Goal: Task Accomplishment & Management: Manage account settings

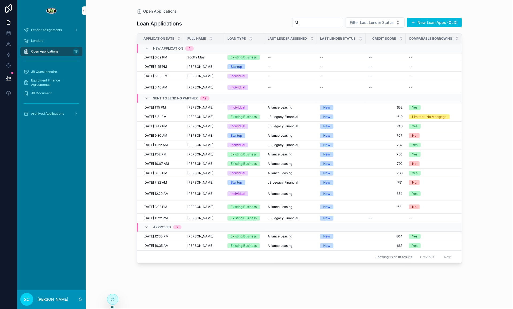
click at [204, 74] on span "Patrick Riley" at bounding box center [200, 76] width 26 height 4
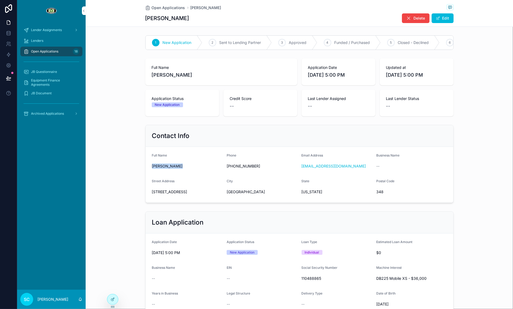
drag, startPoint x: 151, startPoint y: 166, endPoint x: 187, endPoint y: 164, distance: 36.4
click at [187, 164] on form "Full Name Patrick Riley Phone +13057314920 Email Address captainpatriley@gmail.…" at bounding box center [300, 175] width 308 height 56
copy span "Patrick Riley"
click at [383, 194] on span "348" at bounding box center [411, 191] width 71 height 5
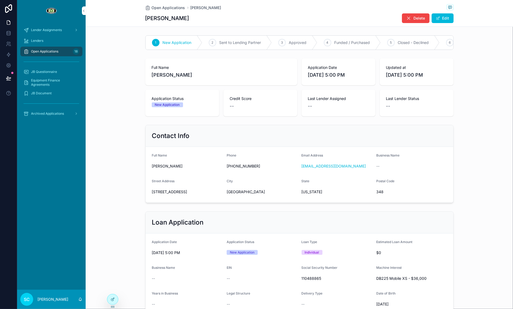
click at [187, 189] on span "19390 Midway Boulevard" at bounding box center [187, 191] width 71 height 5
click at [188, 189] on span "19390 Midway Boulevard" at bounding box center [187, 191] width 71 height 5
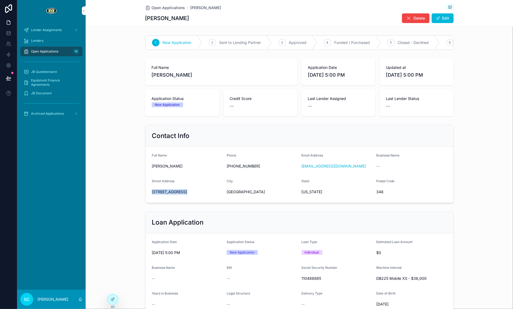
click at [188, 189] on span "19390 Midway Boulevard" at bounding box center [187, 191] width 71 height 5
copy span "19390 Midway Boulevard"
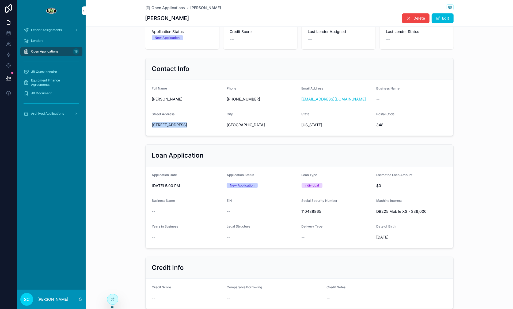
scroll to position [67, 0]
click at [311, 210] on span "110488865" at bounding box center [337, 211] width 71 height 5
copy span "110488865"
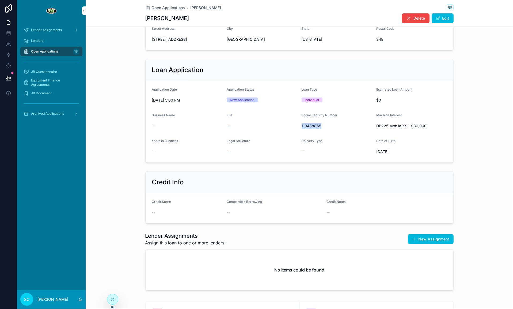
scroll to position [227, 0]
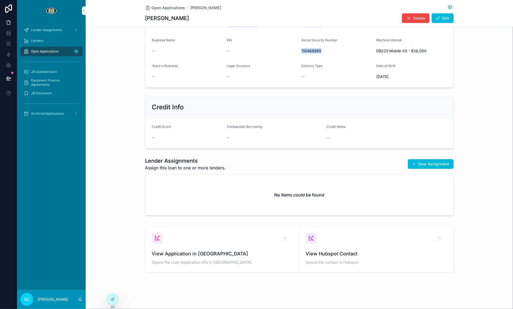
click at [446, 21] on button "Edit" at bounding box center [443, 18] width 22 height 10
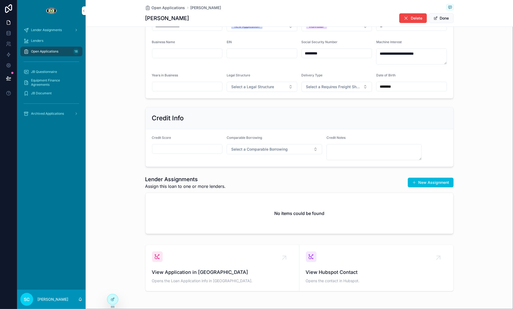
click at [182, 155] on div "Credit Score" at bounding box center [187, 147] width 71 height 25
click at [181, 153] on div "scrollable content" at bounding box center [187, 149] width 71 height 10
click at [180, 151] on input "scrollable content" at bounding box center [187, 148] width 70 height 7
paste input "***"
type input "***"
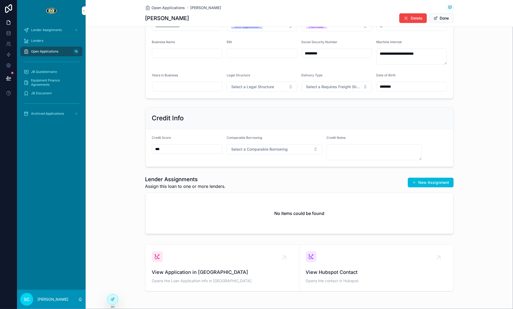
click at [348, 157] on textarea "scrollable content" at bounding box center [375, 152] width 96 height 16
type textarea "*"
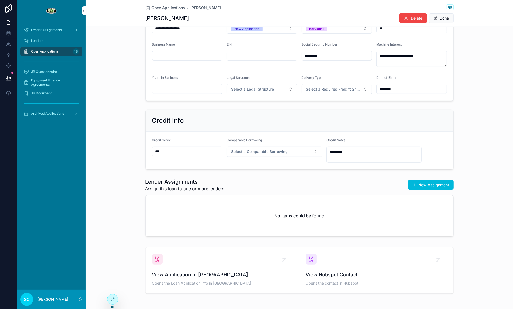
type textarea "********"
click at [272, 153] on span "Select a Comparable Borrowing" at bounding box center [259, 151] width 56 height 5
click at [244, 187] on div "No" at bounding box center [245, 188] width 4 height 5
click at [356, 152] on textarea "********" at bounding box center [375, 154] width 96 height 16
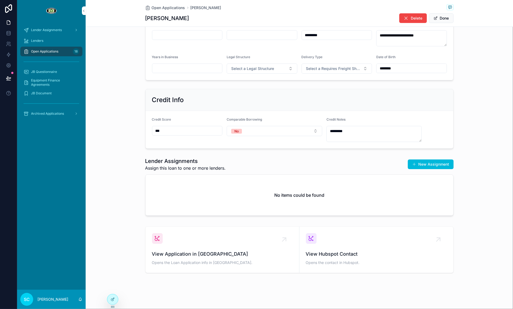
scroll to position [0, 0]
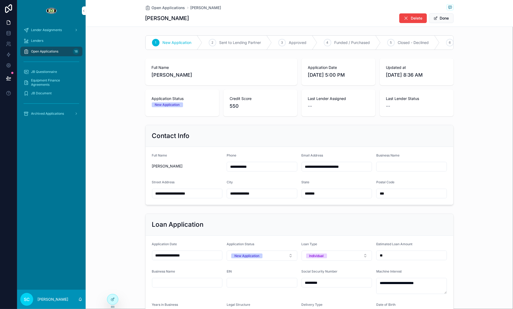
click at [412, 44] on span "Closed - Declined" at bounding box center [413, 42] width 31 height 5
click at [160, 7] on span "Open Applications" at bounding box center [168, 7] width 33 height 5
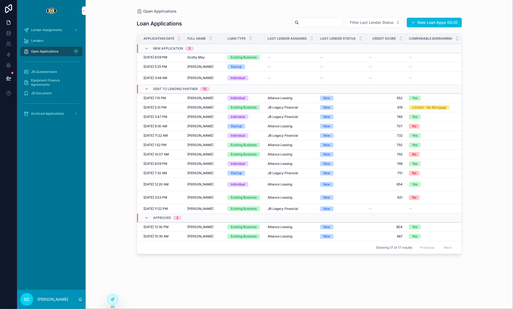
click at [210, 76] on div "Shannon Clark Shannon Clark" at bounding box center [204, 78] width 34 height 4
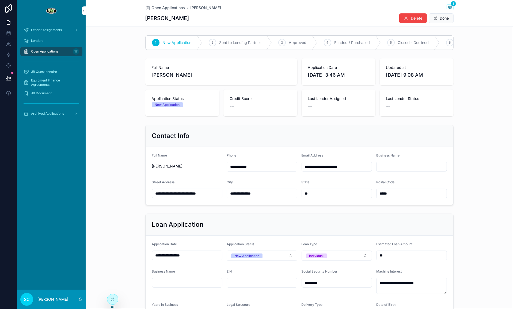
click at [173, 11] on div "Open Applications Shannon Clark 1" at bounding box center [299, 7] width 308 height 7
click at [173, 8] on span "Open Applications" at bounding box center [168, 7] width 33 height 5
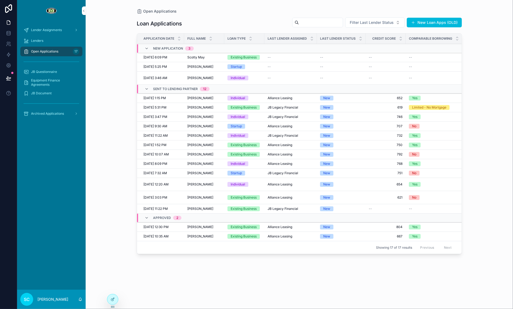
click at [227, 62] on td "Startup" at bounding box center [244, 66] width 40 height 9
click at [224, 65] on td "Thomas Quaas Thomas Quaas" at bounding box center [204, 66] width 40 height 9
click at [210, 65] on div "Thomas Quaas Thomas Quaas" at bounding box center [204, 67] width 34 height 4
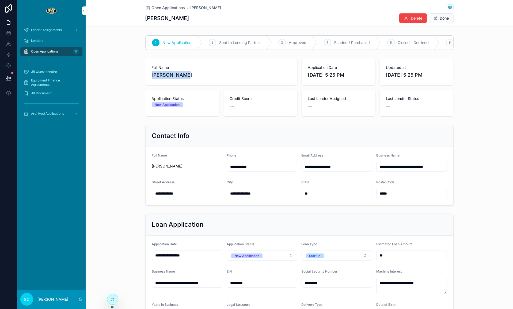
drag, startPoint x: 189, startPoint y: 75, endPoint x: 150, endPoint y: 73, distance: 38.6
click at [150, 73] on div "Full Name Thomas Quaas" at bounding box center [221, 71] width 152 height 27
copy span "[PERSON_NAME]"
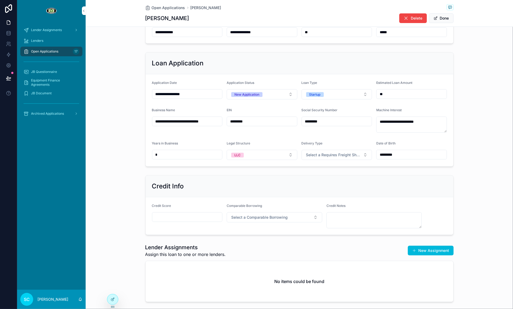
scroll to position [125, 0]
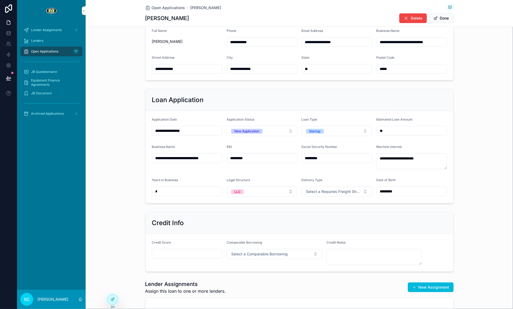
click at [183, 65] on input "**********" at bounding box center [187, 68] width 70 height 7
click at [184, 67] on input "**********" at bounding box center [187, 68] width 70 height 7
click at [379, 68] on input "*****" at bounding box center [412, 68] width 70 height 7
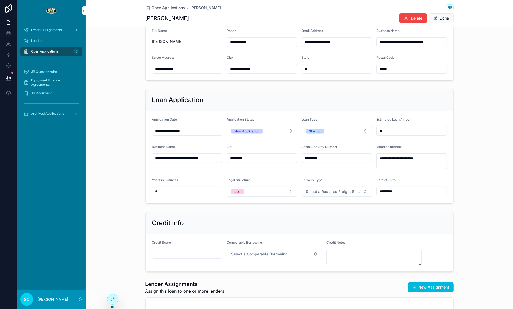
click at [379, 68] on input "*****" at bounding box center [412, 68] width 70 height 7
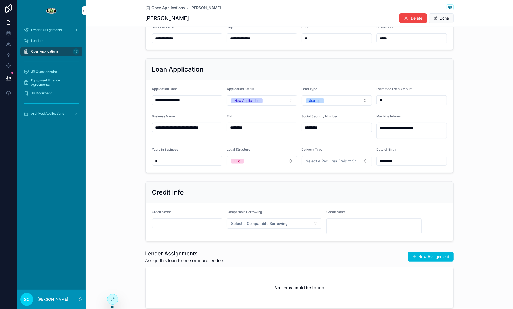
scroll to position [209, 0]
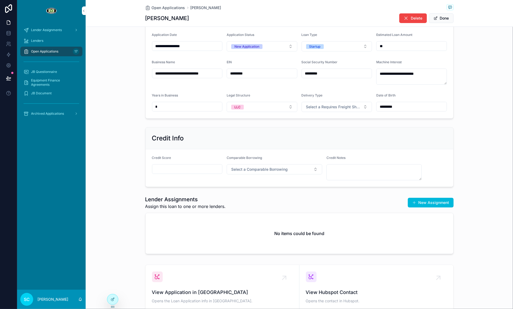
click at [314, 75] on input "*********" at bounding box center [337, 73] width 70 height 7
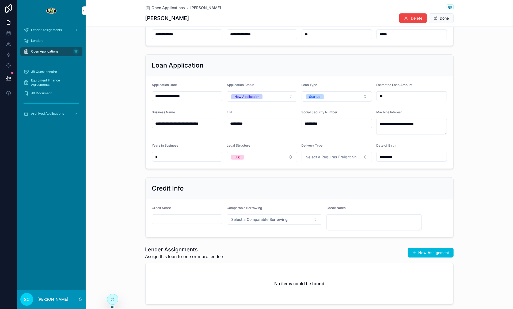
scroll to position [247, 0]
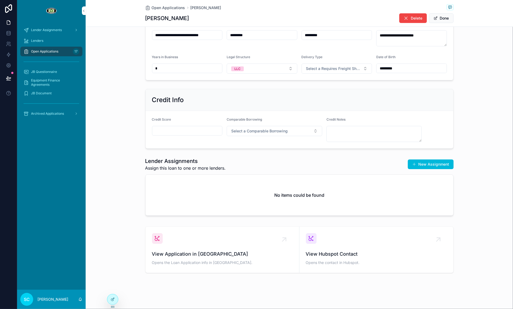
click at [187, 129] on input "scrollable content" at bounding box center [187, 130] width 70 height 7
paste input "***"
type input "***"
click at [362, 139] on textarea "scrollable content" at bounding box center [375, 134] width 96 height 16
type textarea "*"
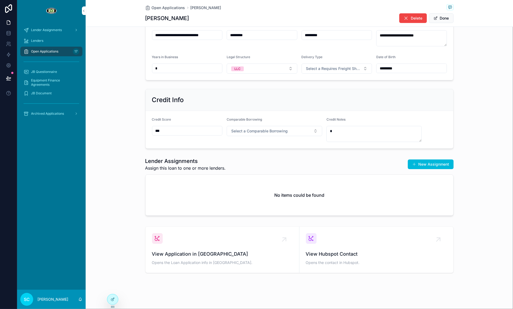
click at [281, 132] on span "Select a Comparable Borrowing" at bounding box center [259, 130] width 56 height 5
click at [292, 151] on div "Yes" at bounding box center [275, 152] width 74 height 8
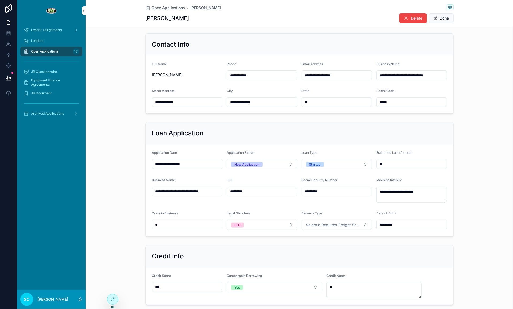
scroll to position [92, 0]
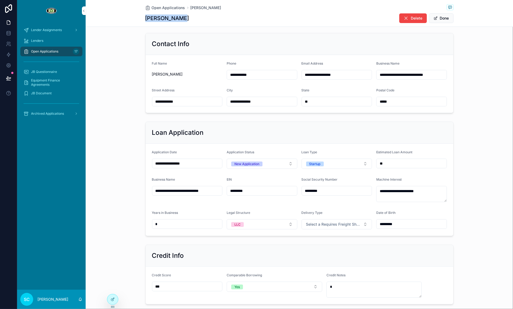
drag, startPoint x: 188, startPoint y: 19, endPoint x: 124, endPoint y: 15, distance: 64.1
click at [123, 15] on div "Open Applications Thomas Quaas Thomas Quaas Delete Done" at bounding box center [300, 13] width 428 height 27
copy h1 "[PERSON_NAME]"
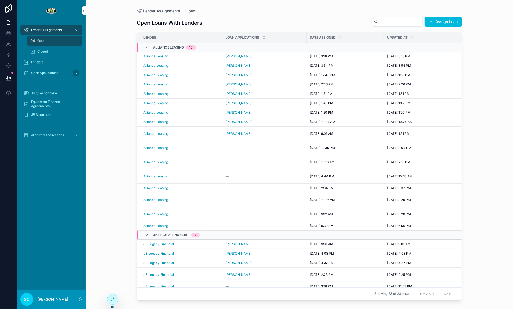
click at [228, 55] on span "[PERSON_NAME]" at bounding box center [239, 56] width 26 height 4
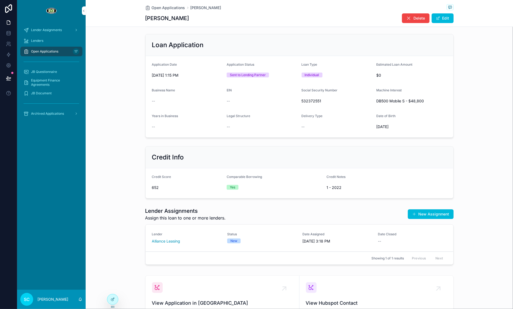
scroll to position [226, 0]
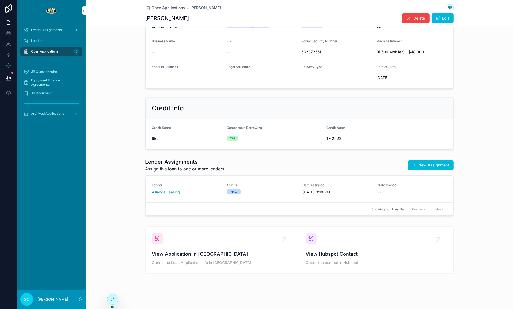
drag, startPoint x: 194, startPoint y: 193, endPoint x: 184, endPoint y: 193, distance: 9.9
click at [194, 193] on div "Alliance Leasing" at bounding box center [186, 191] width 69 height 5
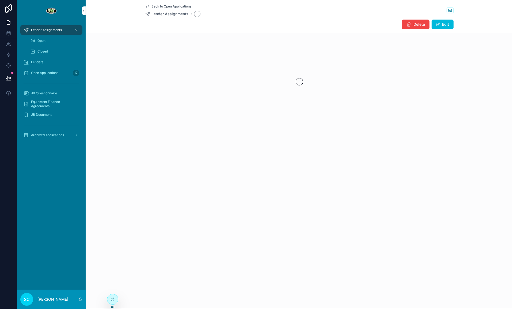
click at [176, 193] on div "Back to Open Applications Lender Assignments Delete Edit" at bounding box center [300, 154] width 428 height 309
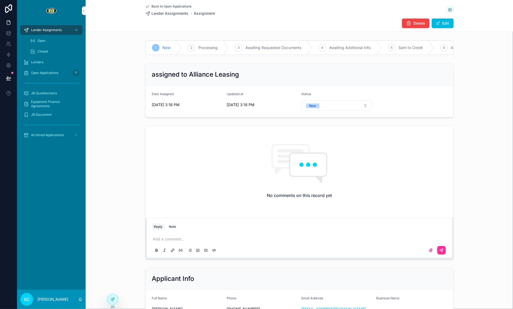
click at [155, 5] on span "Back to Open Applications" at bounding box center [172, 6] width 40 height 4
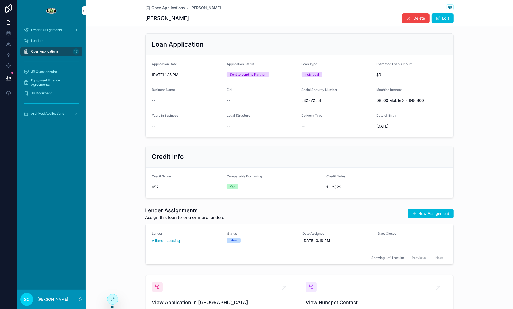
scroll to position [226, 0]
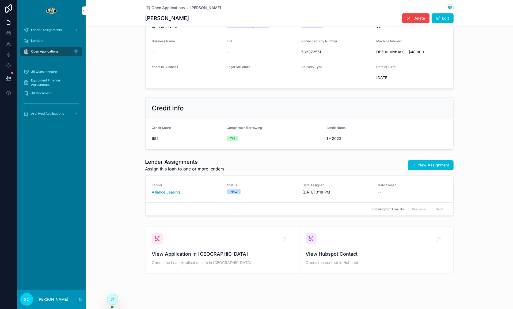
click at [73, 56] on link "Open Applications 17" at bounding box center [51, 52] width 62 height 10
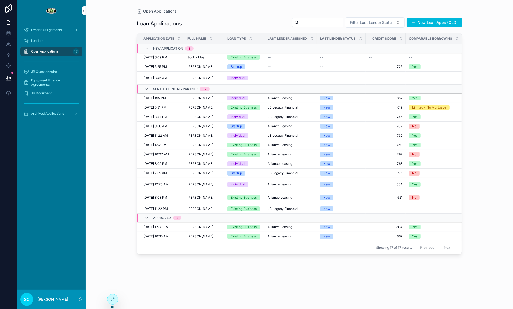
click at [215, 65] on div "Thomas Quaas Thomas Quaas" at bounding box center [204, 67] width 34 height 4
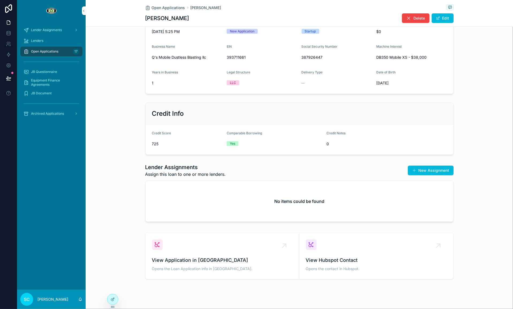
scroll to position [221, 0]
click at [420, 171] on button "New Assignment" at bounding box center [431, 170] width 46 height 10
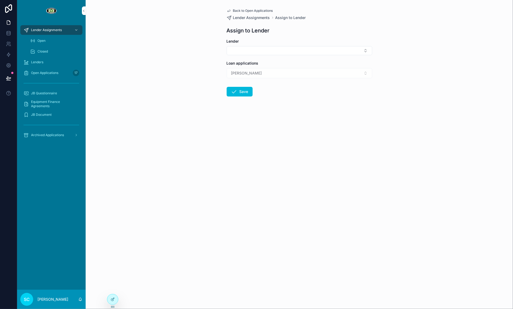
click at [238, 50] on button "Select Button" at bounding box center [300, 50] width 146 height 9
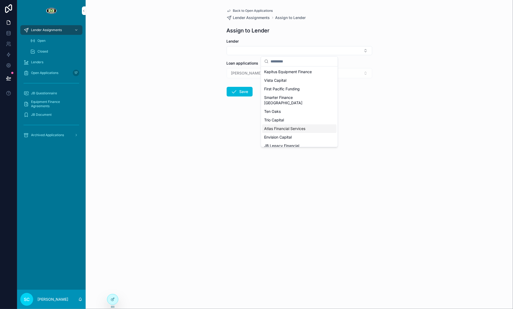
scroll to position [7, 0]
drag, startPoint x: 281, startPoint y: 140, endPoint x: 277, endPoint y: 135, distance: 6.5
click at [281, 144] on span "Alliance Leasing" at bounding box center [279, 146] width 28 height 5
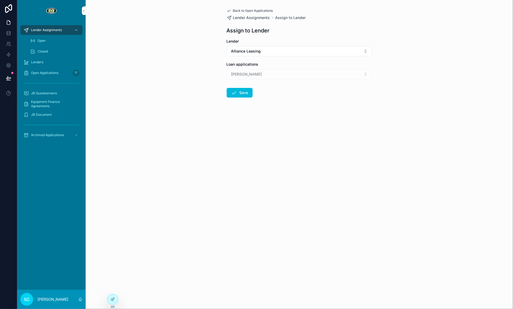
click at [238, 95] on button "Save" at bounding box center [240, 93] width 26 height 10
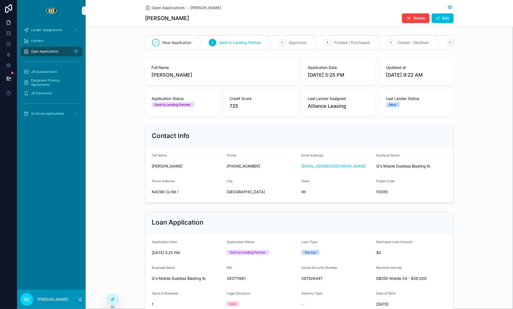
scroll to position [226, 0]
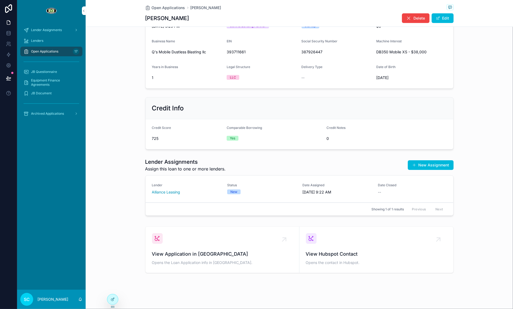
click at [173, 192] on span "Alliance Leasing" at bounding box center [166, 191] width 28 height 5
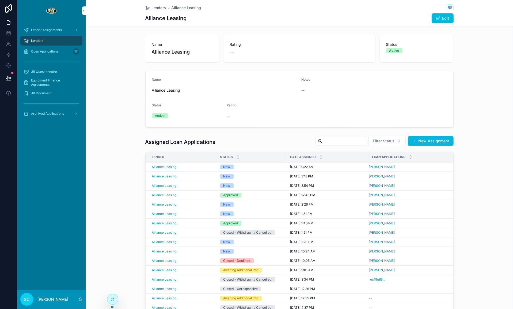
click at [188, 11] on div "Lenders Alliance Leasing" at bounding box center [299, 7] width 308 height 7
click at [186, 8] on span "Alliance Leasing" at bounding box center [187, 7] width 30 height 5
click at [59, 54] on div "Open Applications 17" at bounding box center [52, 51] width 56 height 9
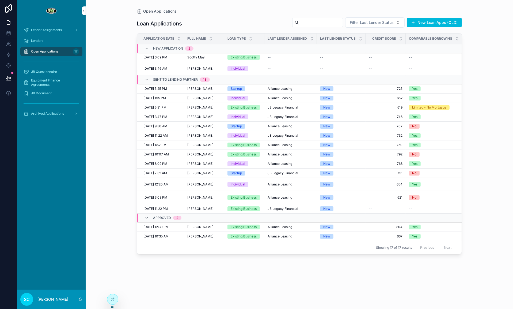
click at [231, 91] on td "Startup" at bounding box center [244, 88] width 40 height 9
click at [202, 88] on span "[PERSON_NAME]" at bounding box center [200, 88] width 26 height 4
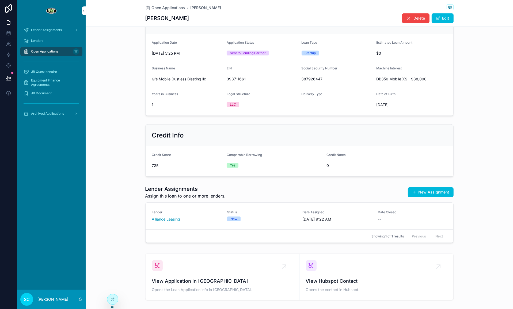
scroll to position [226, 0]
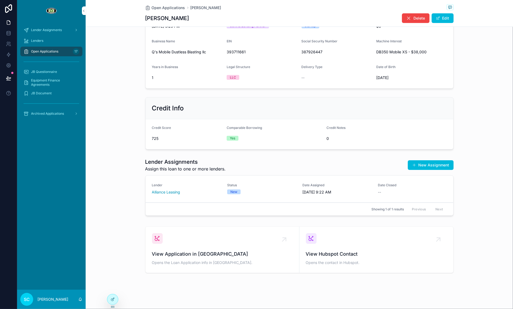
click at [210, 184] on span "Lender" at bounding box center [186, 185] width 69 height 4
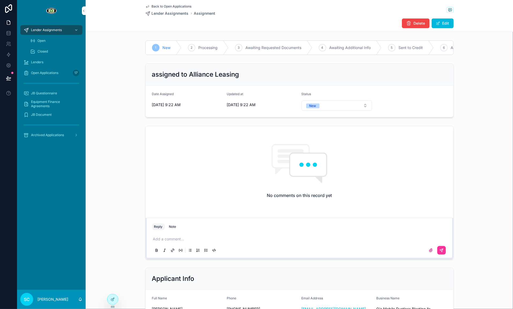
click at [71, 74] on div "Open Applications 17" at bounding box center [52, 73] width 56 height 9
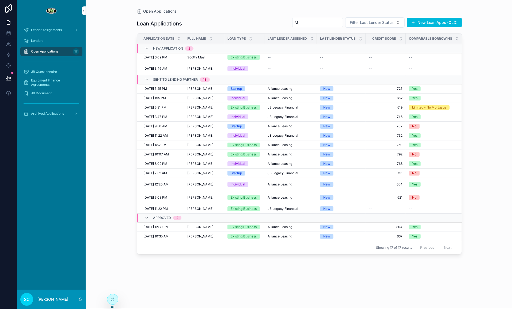
click at [199, 61] on td "Scotty May Scotty May" at bounding box center [204, 57] width 40 height 9
click at [198, 59] on span "Scotty May" at bounding box center [195, 57] width 17 height 4
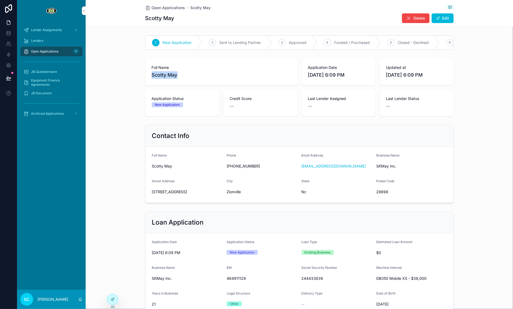
drag, startPoint x: 178, startPoint y: 78, endPoint x: 140, endPoint y: 76, distance: 37.8
click at [140, 76] on div "Full Name Scotty May Application Date 10/2/2025 6:09 PM Updated at 10/2/2025 6:…" at bounding box center [300, 87] width 428 height 62
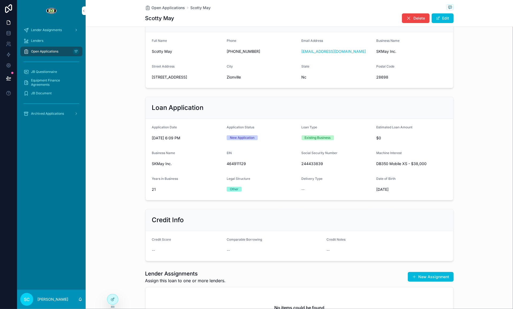
scroll to position [84, 0]
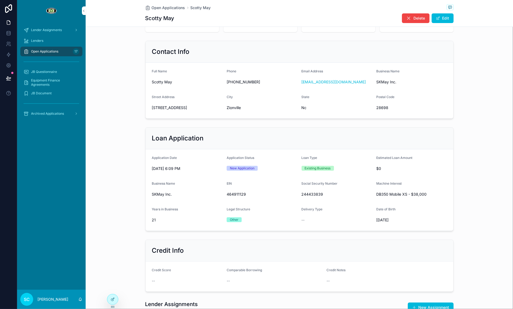
click at [161, 106] on span "930 slabtown rd" at bounding box center [187, 107] width 71 height 5
click at [386, 108] on span "28698" at bounding box center [411, 107] width 71 height 5
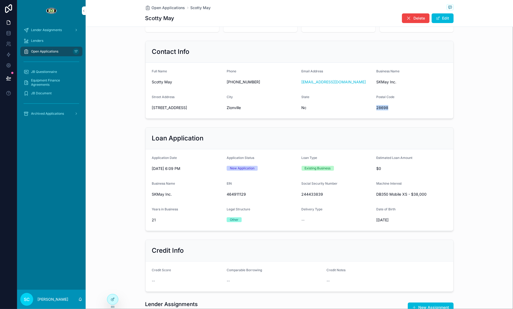
copy span "28698"
click at [310, 191] on span "244433839" at bounding box center [337, 193] width 71 height 5
copy span "244433839"
click at [453, 18] on button "Edit" at bounding box center [443, 18] width 22 height 10
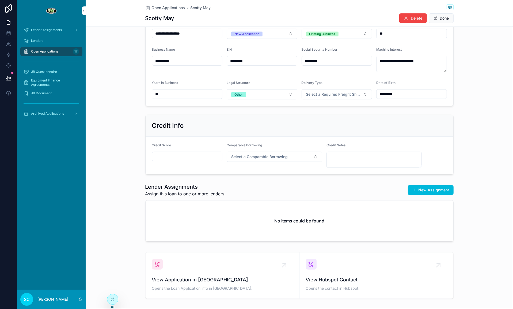
drag, startPoint x: 199, startPoint y: 167, endPoint x: 196, endPoint y: 158, distance: 10.1
click at [199, 166] on div "Credit Score" at bounding box center [187, 155] width 71 height 25
click at [195, 157] on input "scrollable content" at bounding box center [187, 156] width 70 height 7
paste input "***"
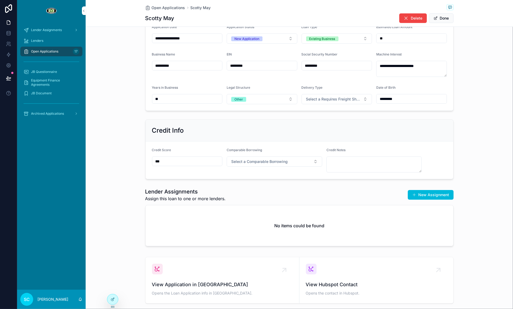
type input "***"
click at [291, 164] on button "Select a Comparable Borrowing" at bounding box center [275, 161] width 96 height 10
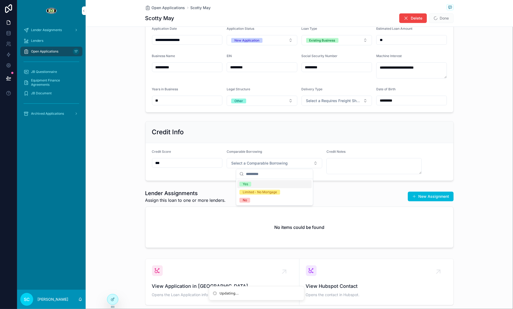
scroll to position [215, 0]
click at [278, 185] on div "Yes" at bounding box center [275, 184] width 74 height 8
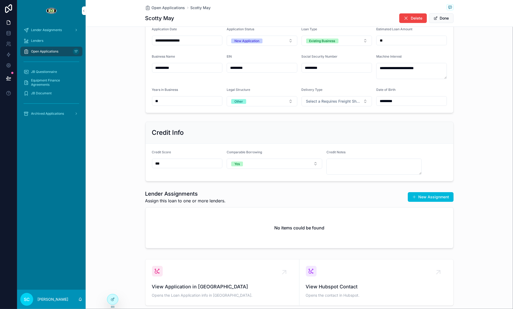
click at [349, 163] on textarea "scrollable content" at bounding box center [375, 167] width 96 height 16
click at [376, 158] on div "**********" at bounding box center [375, 162] width 96 height 25
click at [375, 164] on textarea "**********" at bounding box center [375, 167] width 96 height 16
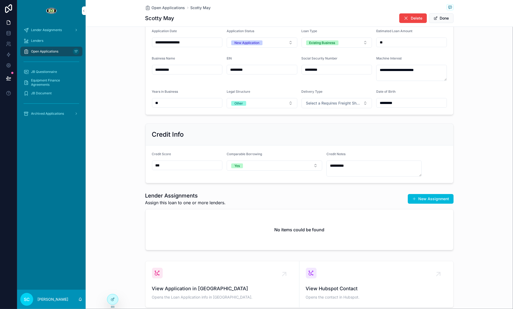
scroll to position [212, 0]
click at [338, 167] on textarea "**********" at bounding box center [375, 169] width 96 height 16
type textarea "**********"
click at [371, 152] on div "Credit Notes" at bounding box center [375, 155] width 96 height 6
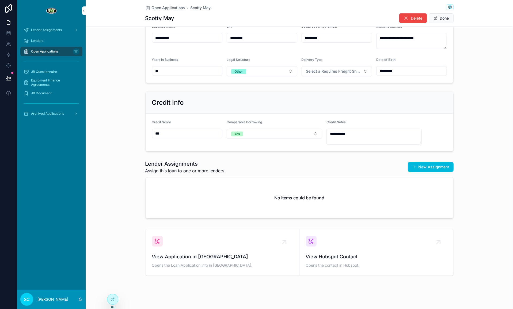
scroll to position [247, 0]
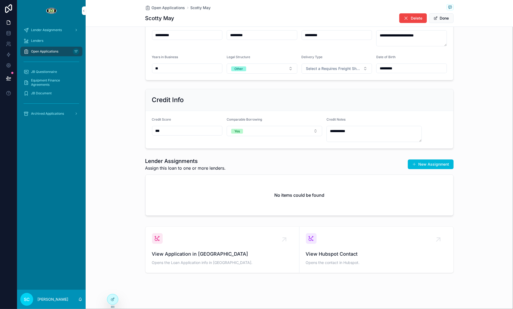
click at [409, 166] on button "New Assignment" at bounding box center [431, 164] width 46 height 10
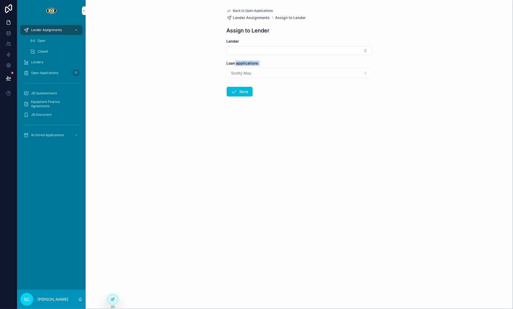
drag, startPoint x: 233, startPoint y: 59, endPoint x: 226, endPoint y: 84, distance: 26.4
click at [228, 79] on form "Lender Loan applications Scotty May Save" at bounding box center [300, 85] width 146 height 92
drag, startPoint x: 235, startPoint y: 47, endPoint x: 237, endPoint y: 52, distance: 4.9
click at [236, 47] on button "Select Button" at bounding box center [300, 50] width 146 height 9
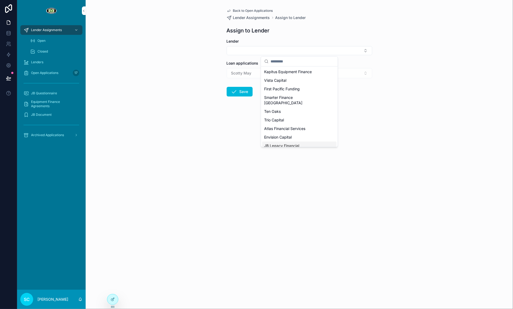
click at [281, 143] on span "JB Legacy Financial" at bounding box center [282, 145] width 35 height 5
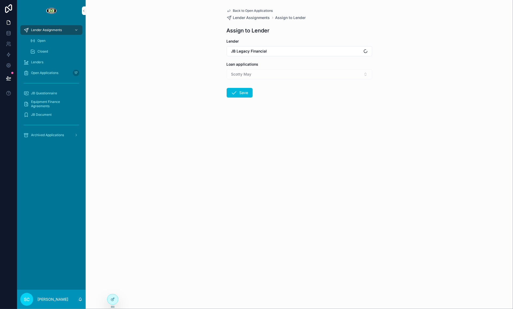
click at [246, 90] on button "Save" at bounding box center [240, 93] width 26 height 10
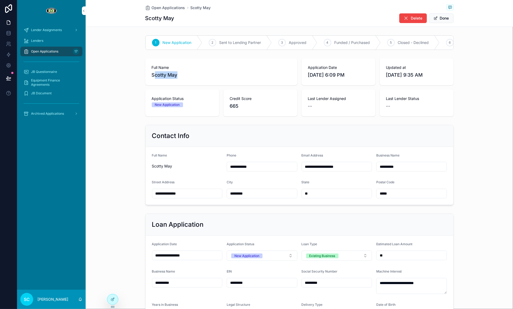
drag, startPoint x: 171, startPoint y: 74, endPoint x: 160, endPoint y: 75, distance: 11.3
click at [155, 74] on span "Scotty May" at bounding box center [221, 74] width 139 height 7
click at [181, 75] on span "Scotty May" at bounding box center [221, 74] width 139 height 7
drag, startPoint x: 161, startPoint y: 76, endPoint x: 149, endPoint y: 76, distance: 12.3
click at [149, 76] on div "Full Name Scotty May" at bounding box center [221, 71] width 152 height 27
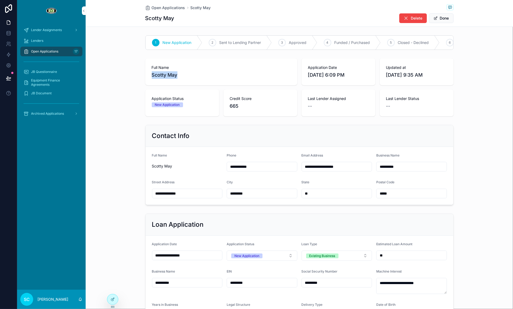
copy span "Scotty May"
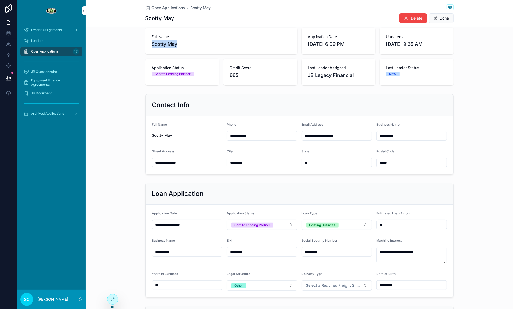
scroll to position [32, 0]
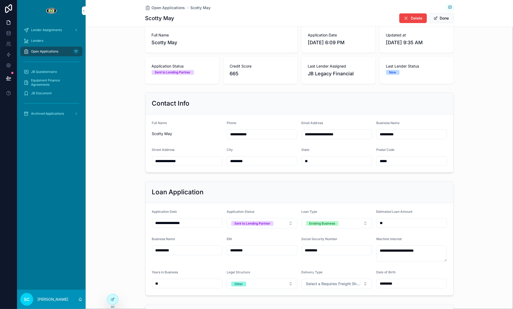
click at [228, 176] on div "**********" at bounding box center [300, 245] width 428 height 488
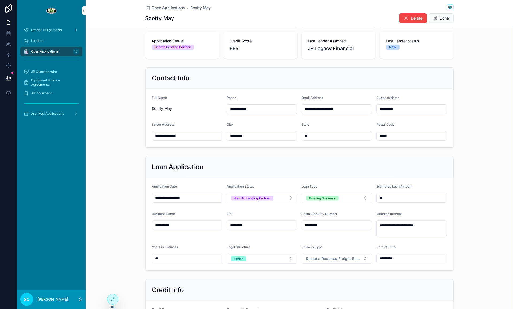
scroll to position [0, 0]
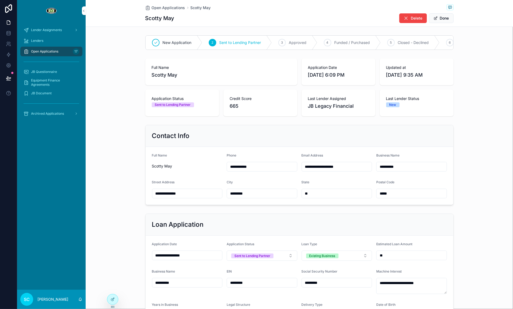
click at [67, 51] on div "Open Applications 17" at bounding box center [52, 51] width 56 height 9
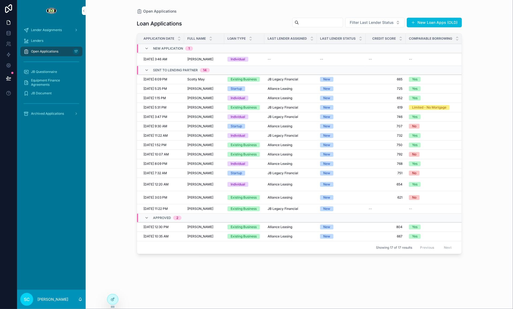
click at [51, 30] on span "Lender Assignments" at bounding box center [46, 30] width 31 height 4
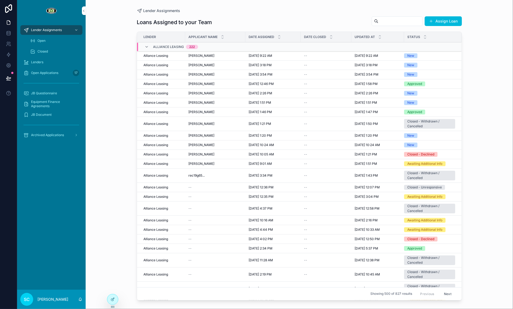
click at [200, 66] on span "[PERSON_NAME]" at bounding box center [202, 65] width 26 height 4
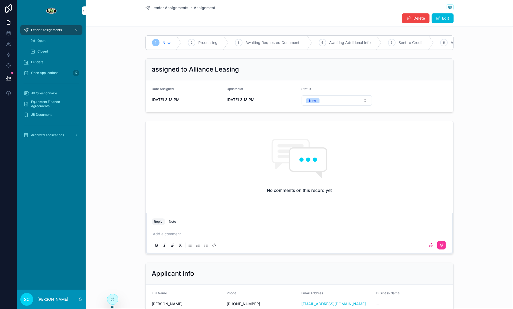
click at [46, 75] on span "Open Applications" at bounding box center [44, 73] width 27 height 4
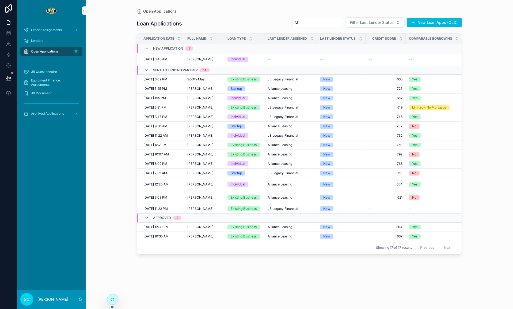
click at [57, 111] on span "Archived Applications" at bounding box center [47, 113] width 33 height 4
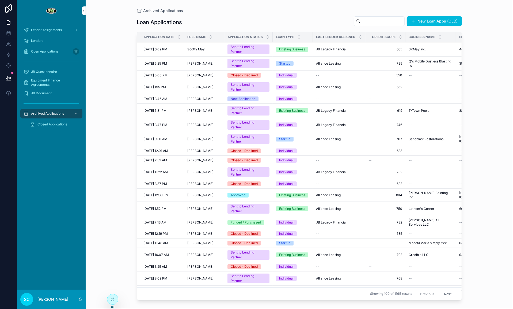
click at [34, 71] on span "JB Questionnaire" at bounding box center [44, 72] width 26 height 4
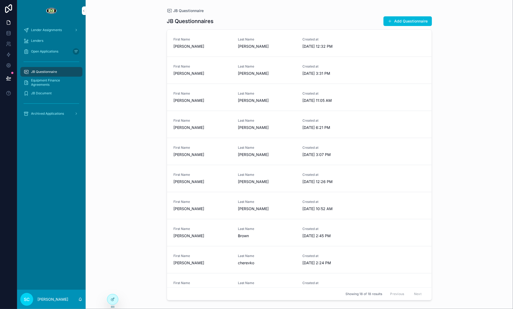
click at [73, 53] on div "17" at bounding box center [76, 51] width 6 height 6
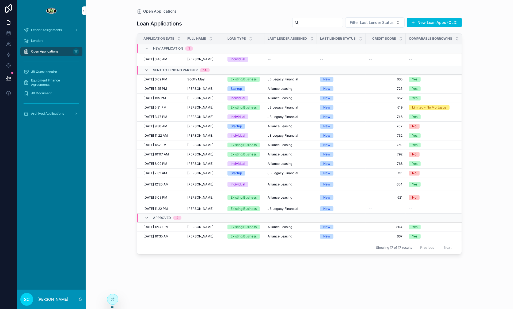
drag, startPoint x: 62, startPoint y: 110, endPoint x: 65, endPoint y: 109, distance: 3.6
click at [62, 110] on div "Archived Applications" at bounding box center [52, 113] width 56 height 9
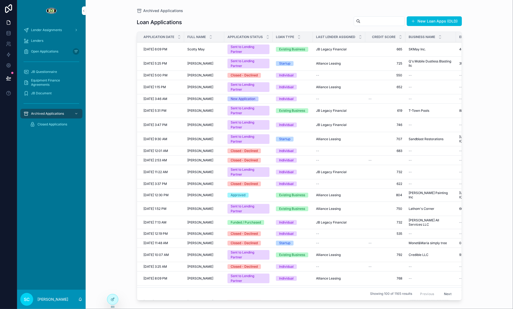
click at [365, 25] on div "scrollable content" at bounding box center [379, 21] width 51 height 10
click at [363, 21] on input "scrollable content" at bounding box center [383, 20] width 44 height 7
type input "******"
